Goal: Information Seeking & Learning: Learn about a topic

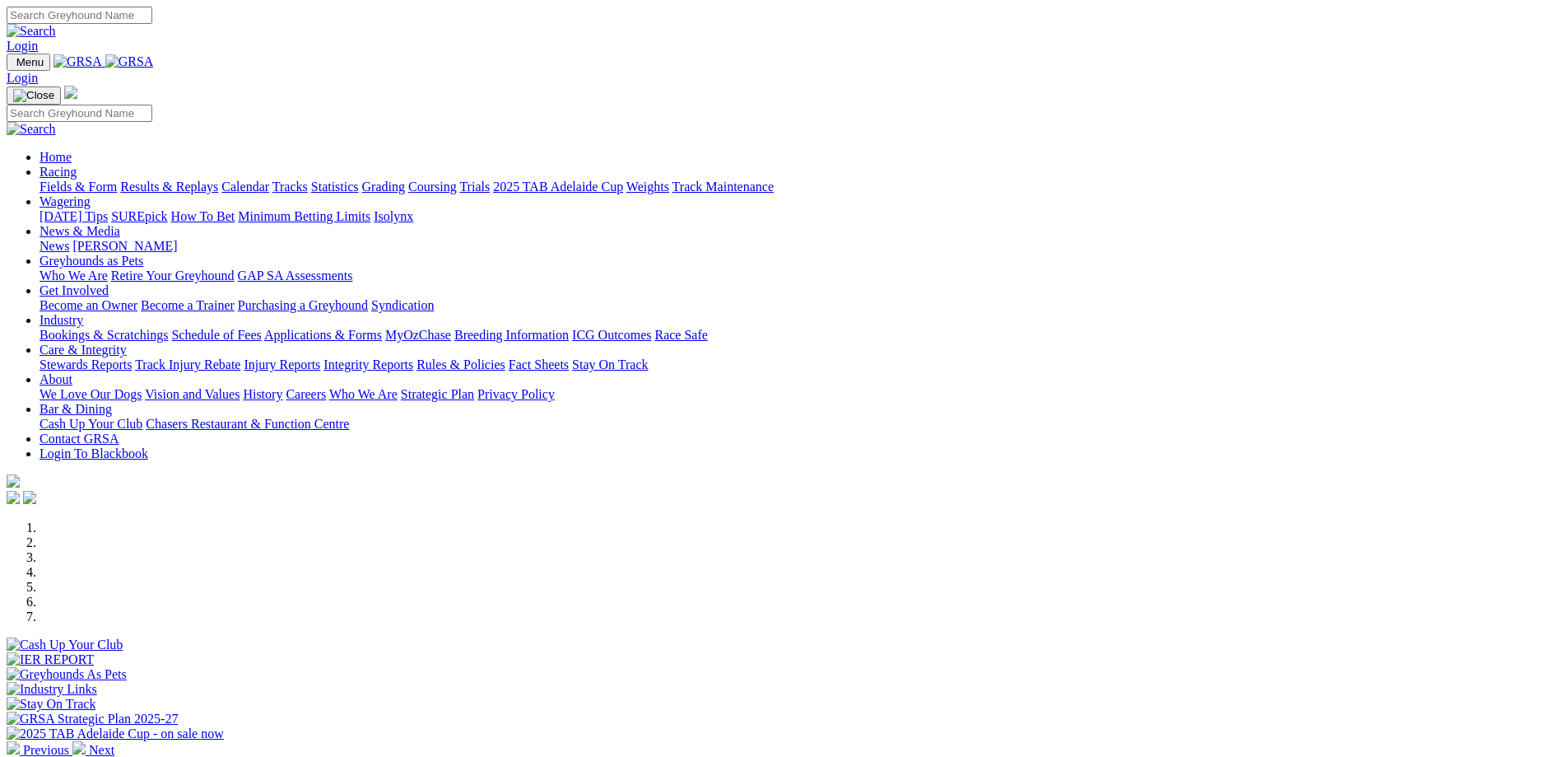
scroll to position [329, 0]
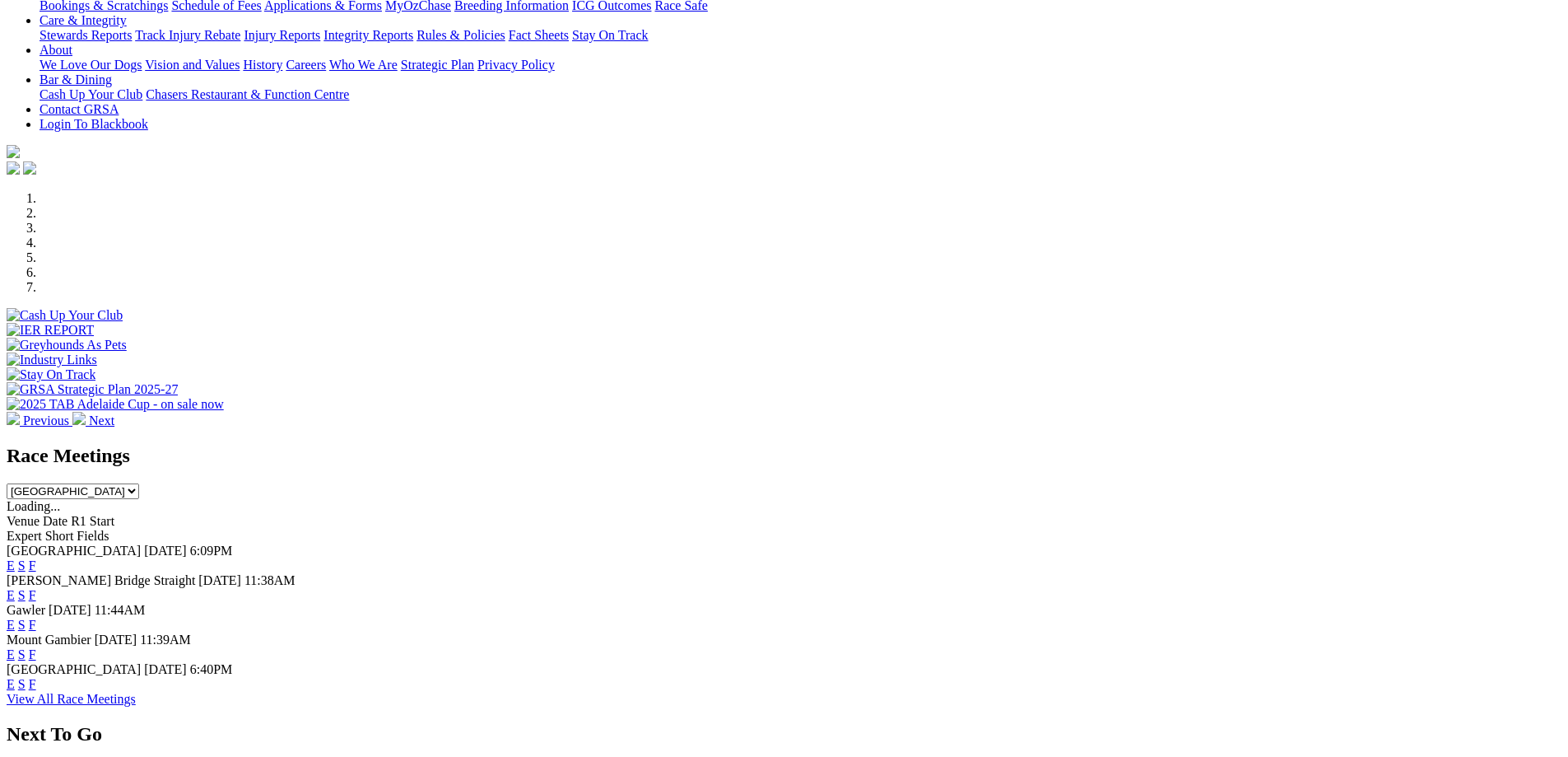
click at [36, 558] on link "F" at bounding box center [32, 565] width 8 height 14
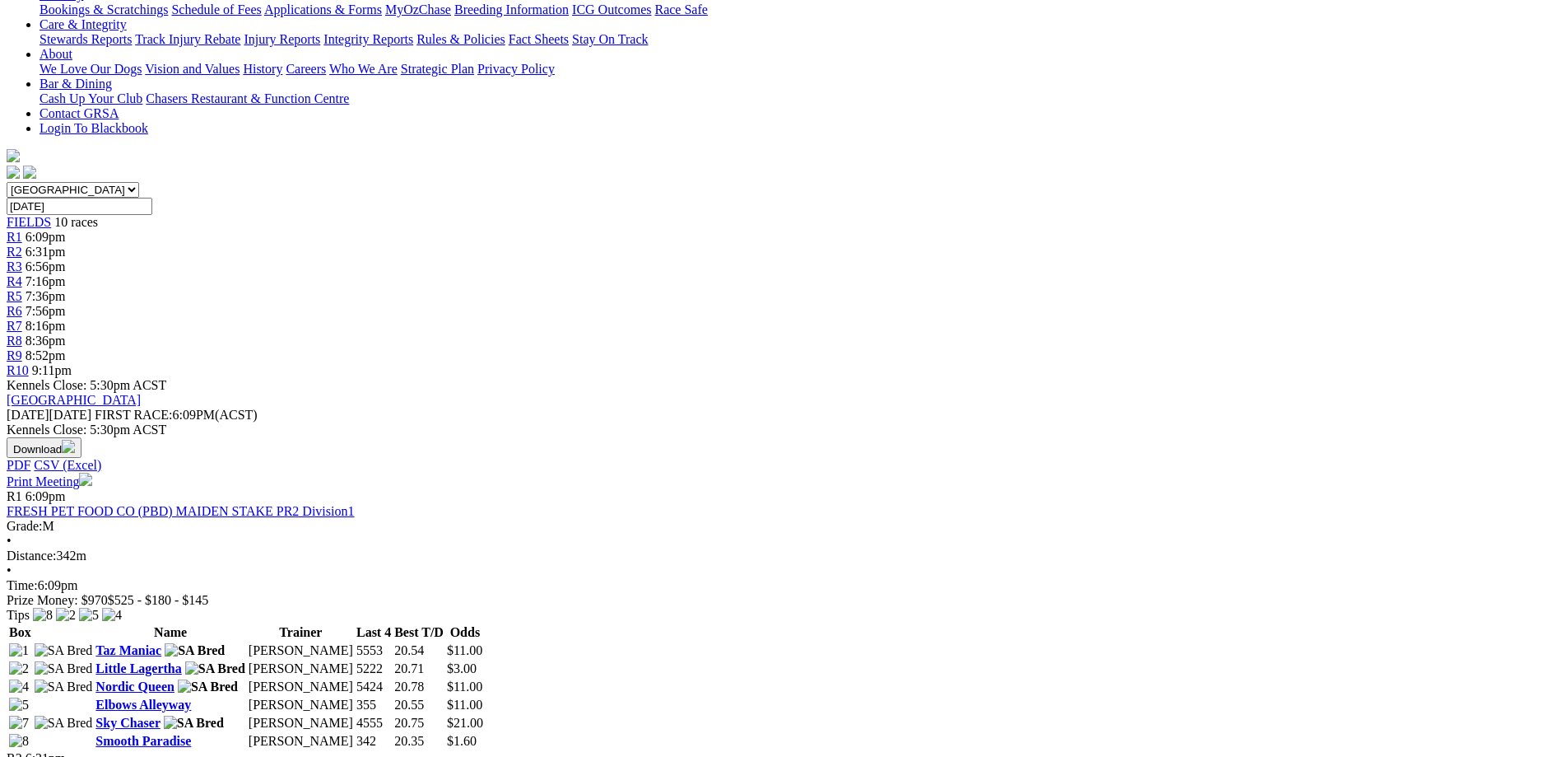
scroll to position [494, 0]
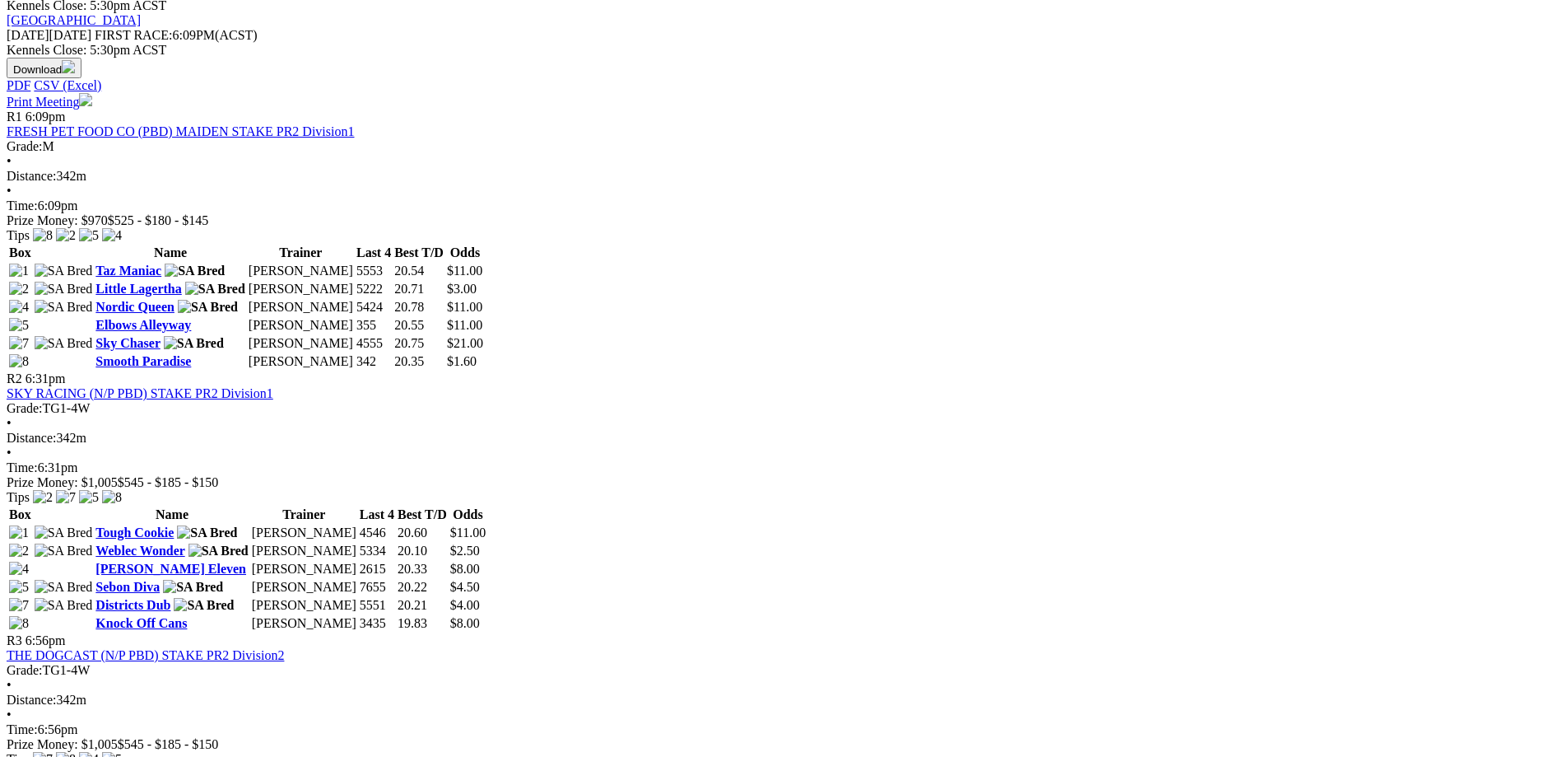
scroll to position [741, 0]
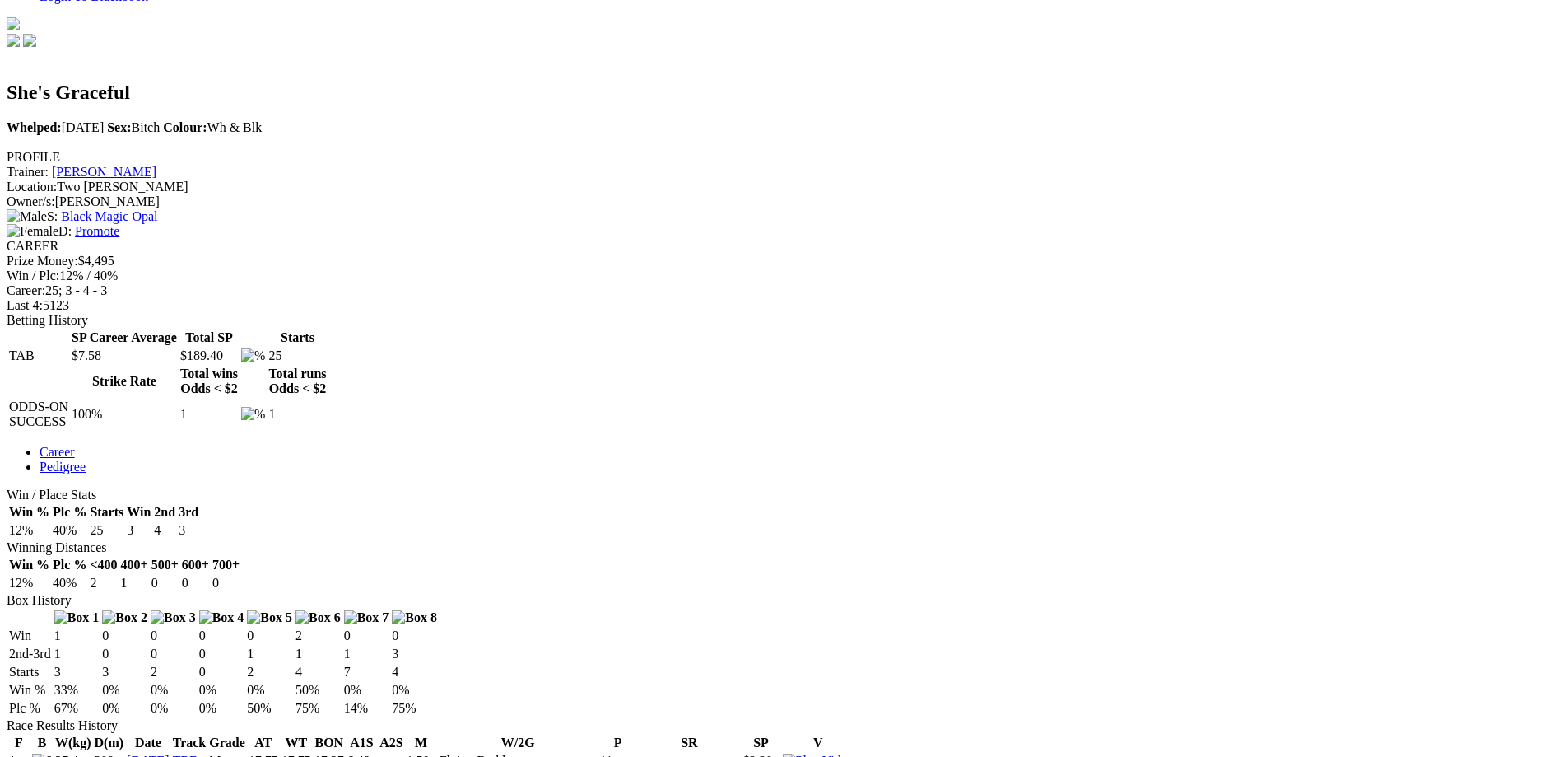
scroll to position [658, 0]
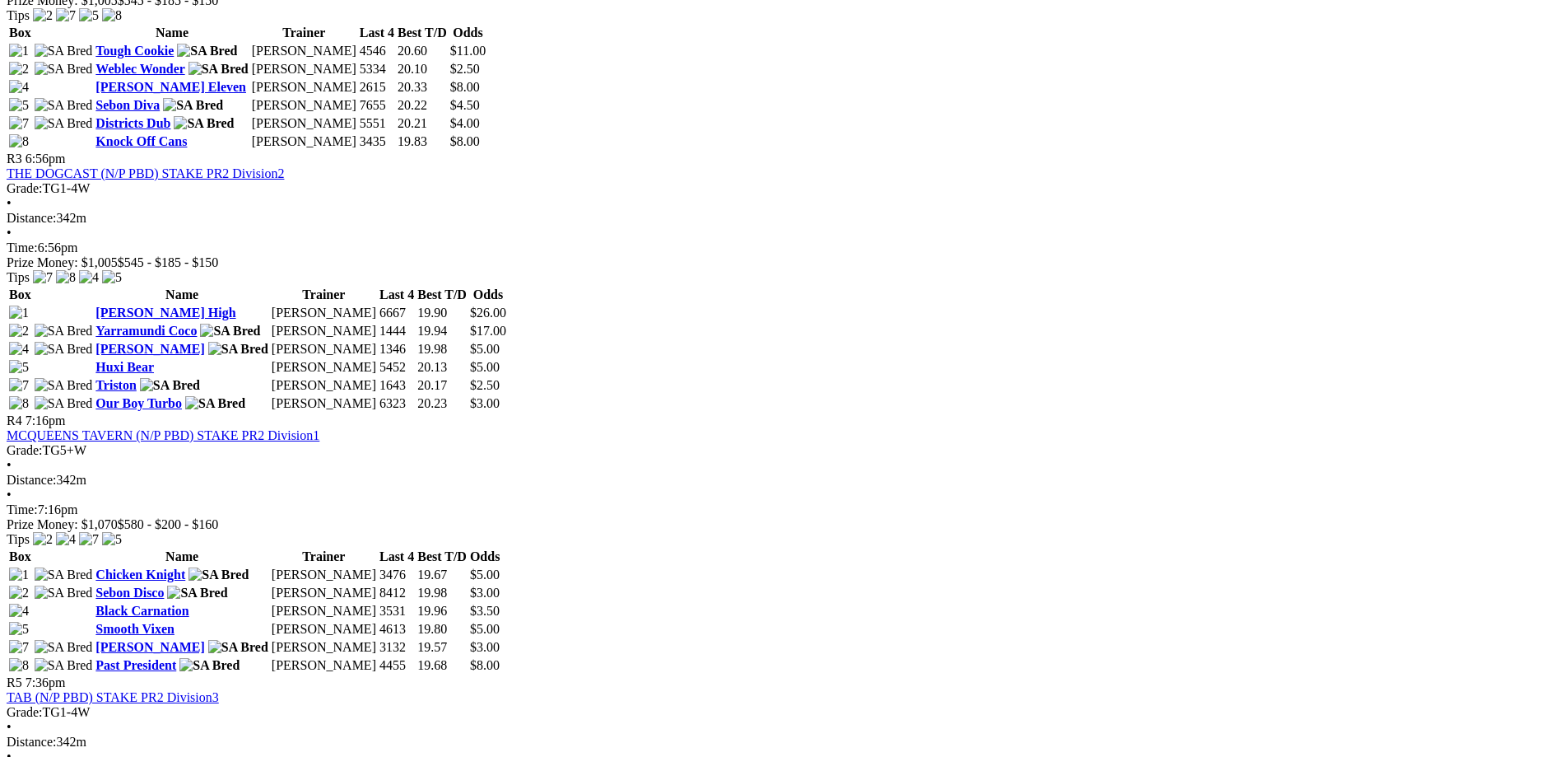
scroll to position [1235, 0]
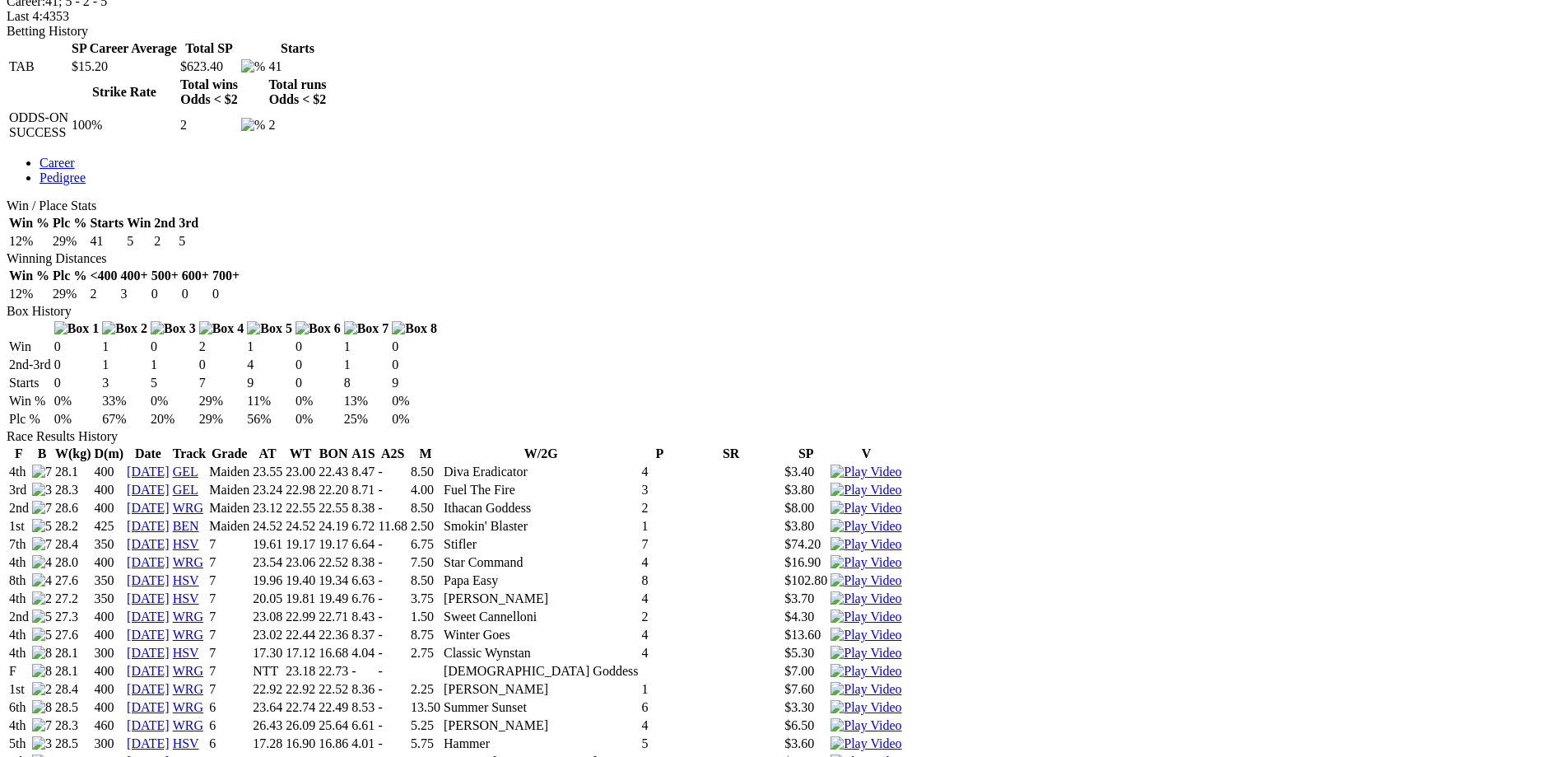
scroll to position [824, 0]
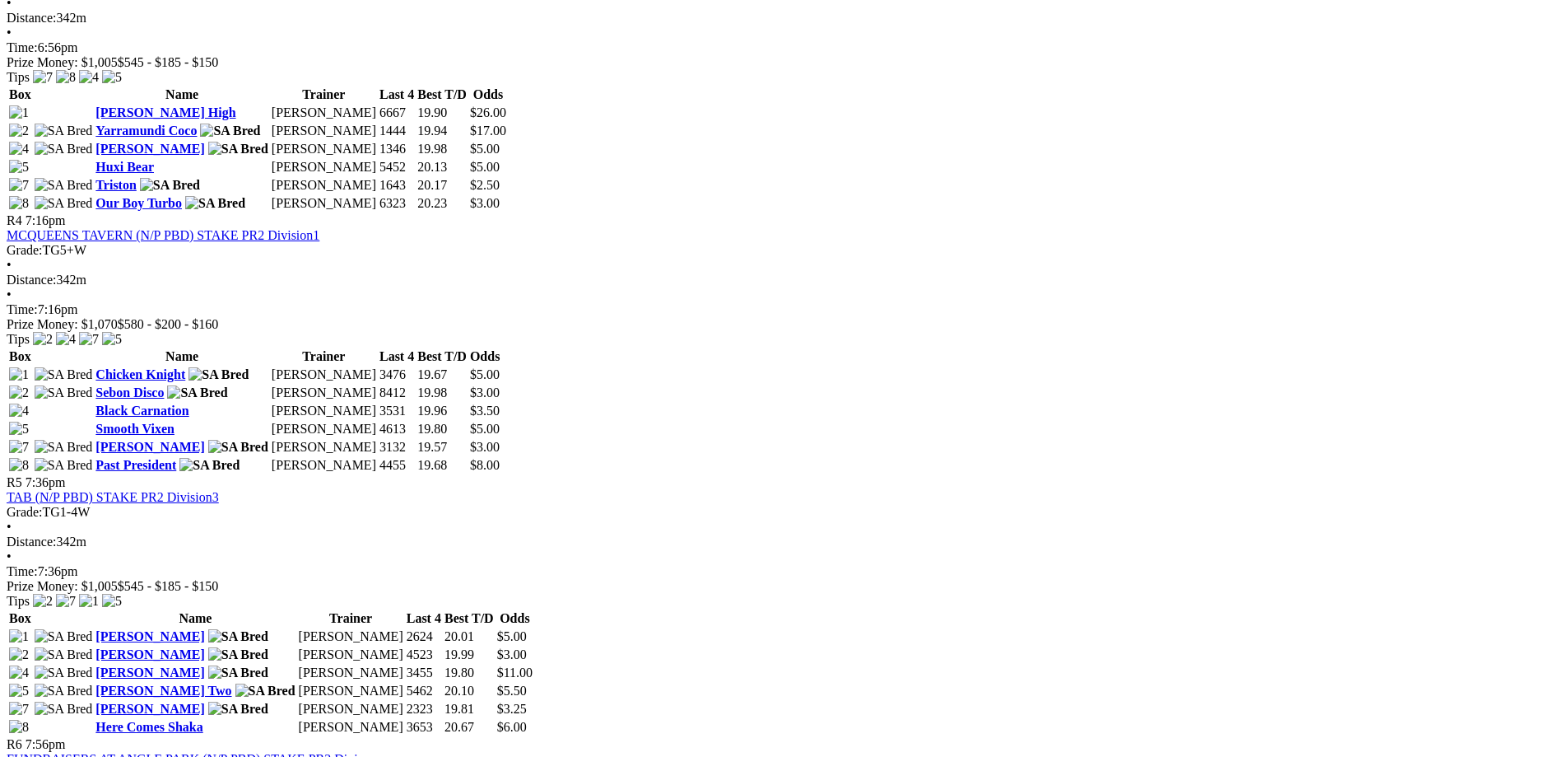
scroll to position [1482, 0]
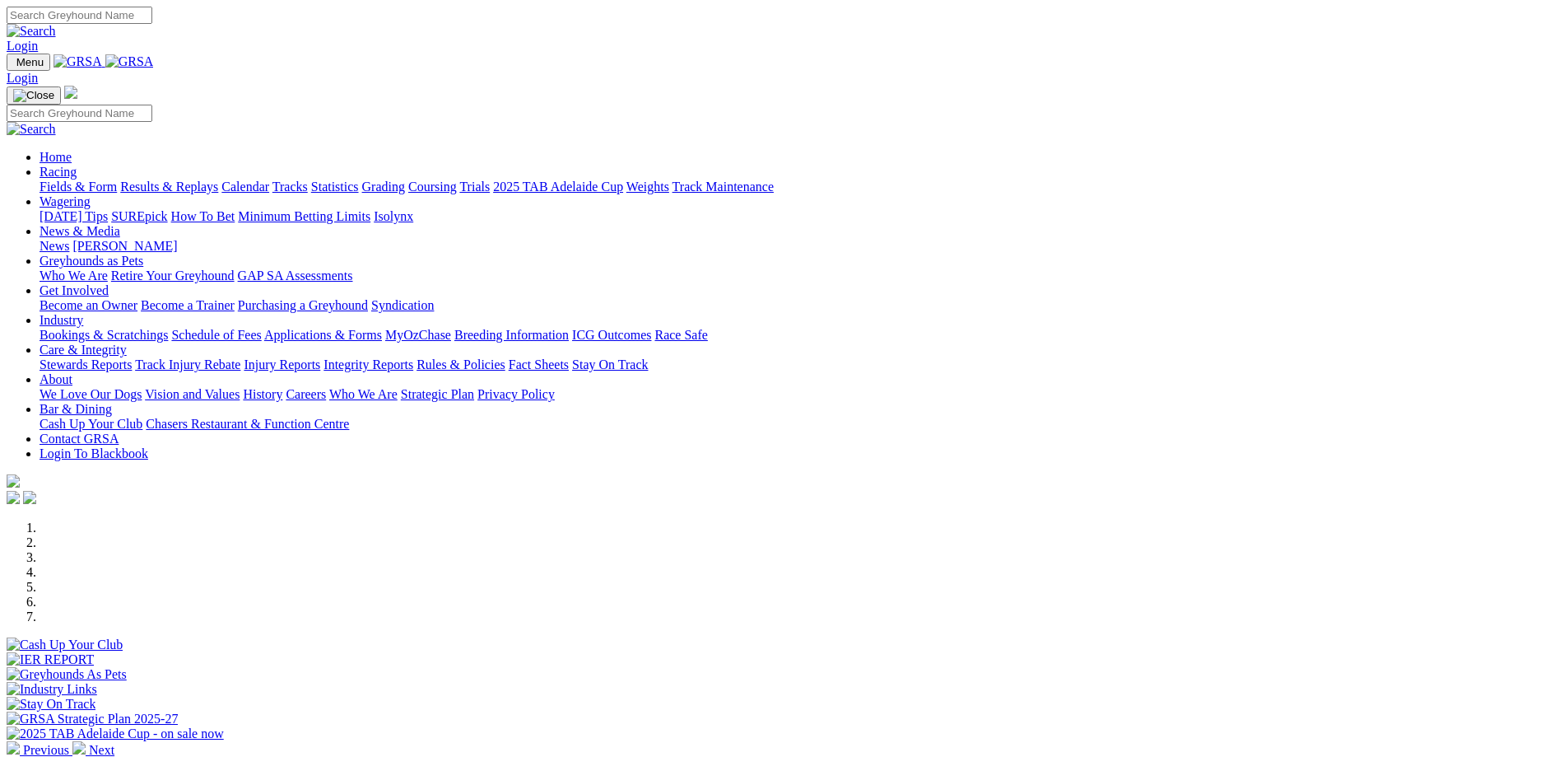
scroll to position [329, 0]
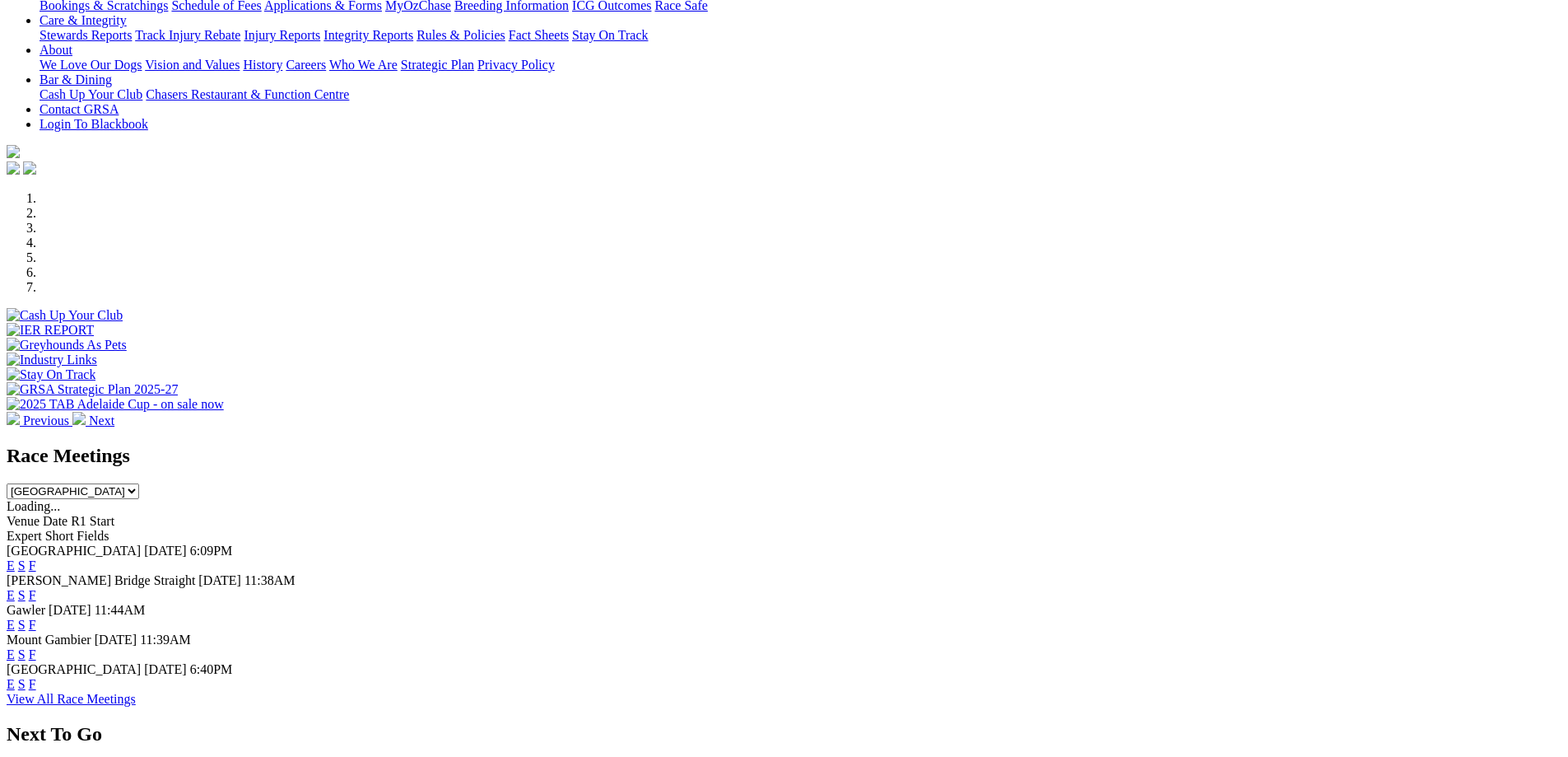
click at [36, 588] on link "F" at bounding box center [32, 595] width 8 height 14
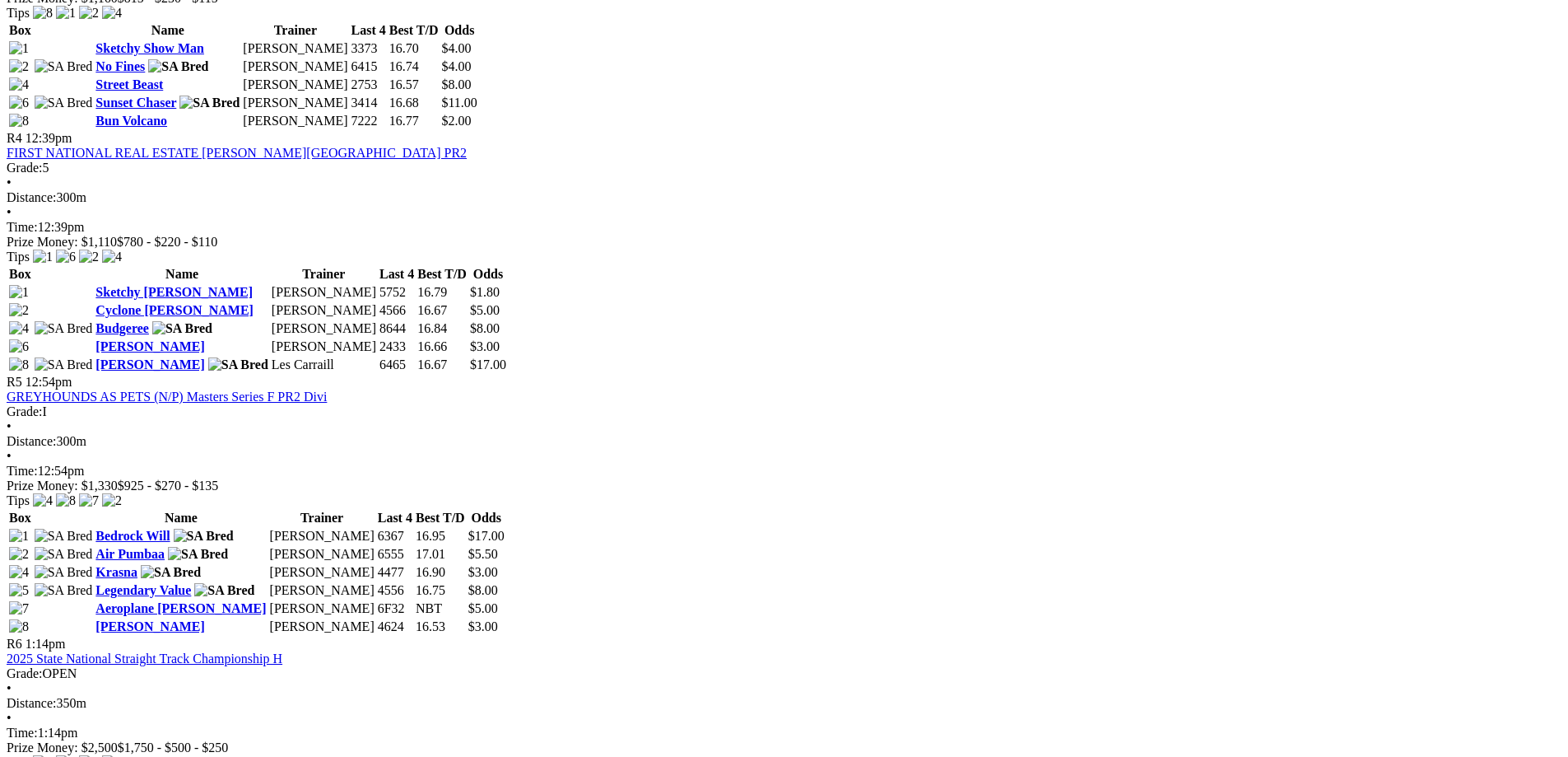
scroll to position [1482, 0]
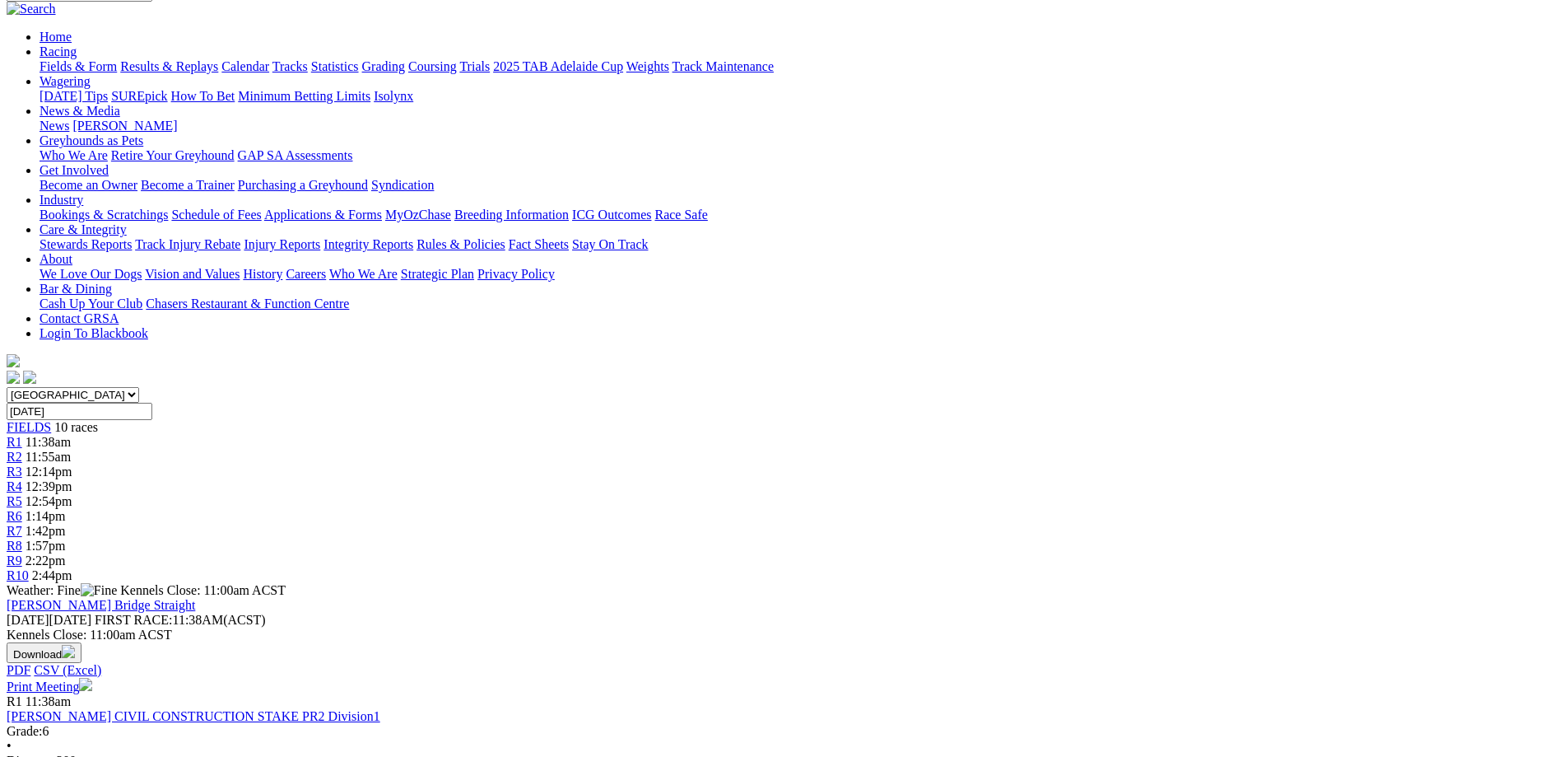
scroll to position [165, 0]
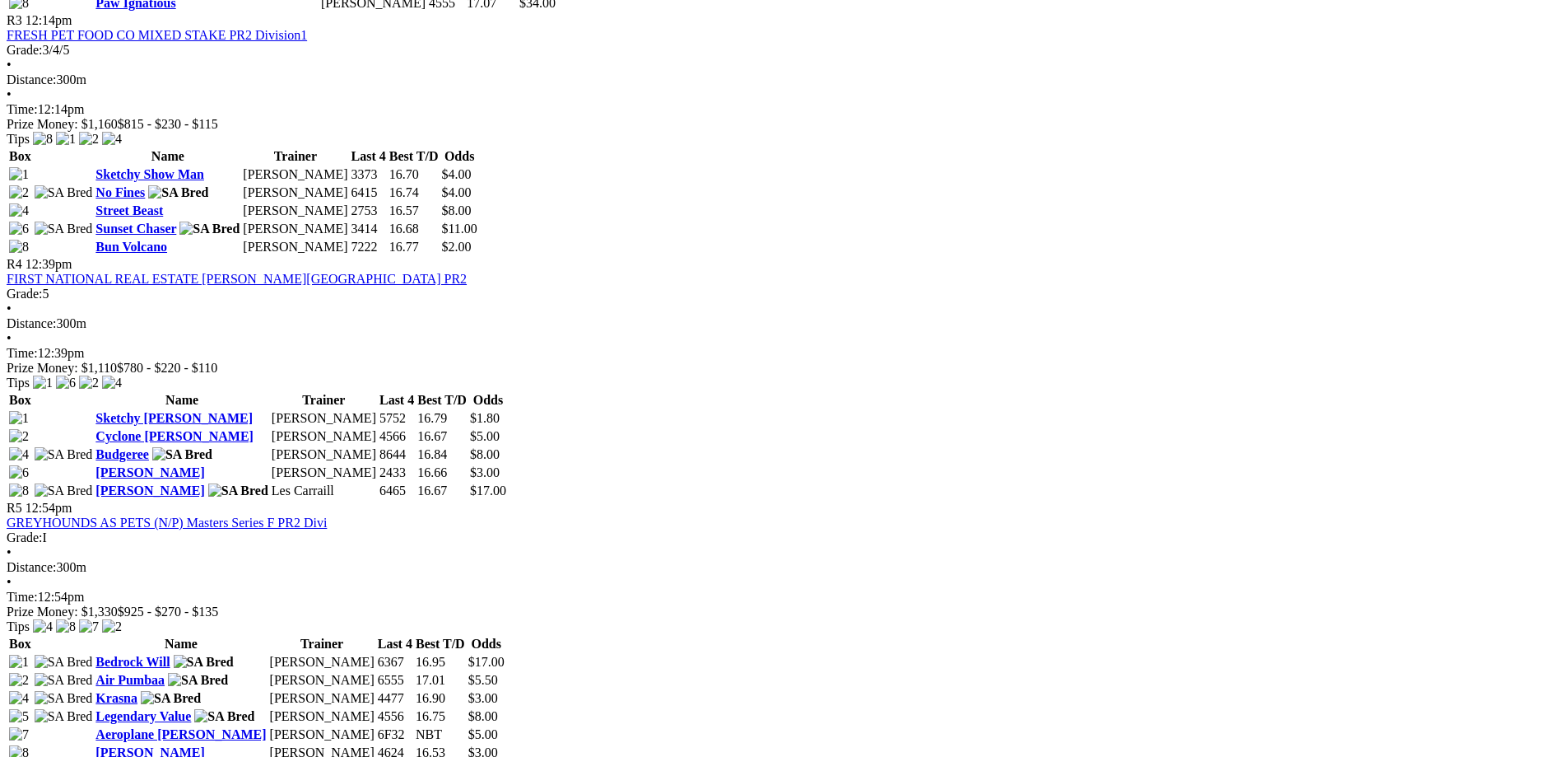
scroll to position [1317, 0]
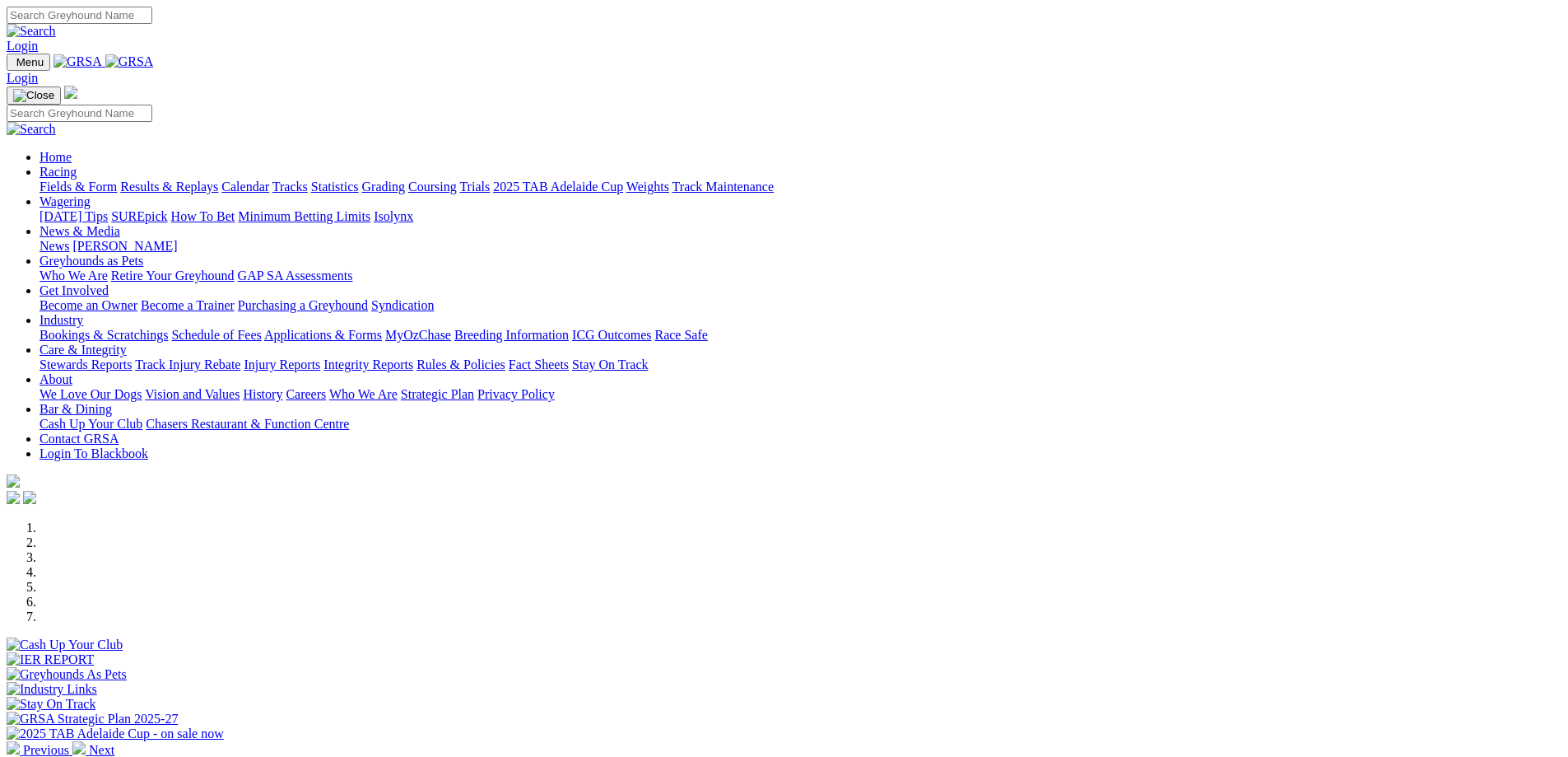
click at [457, 180] on link "Coursing" at bounding box center [433, 187] width 49 height 14
